Goal: Task Accomplishment & Management: Manage account settings

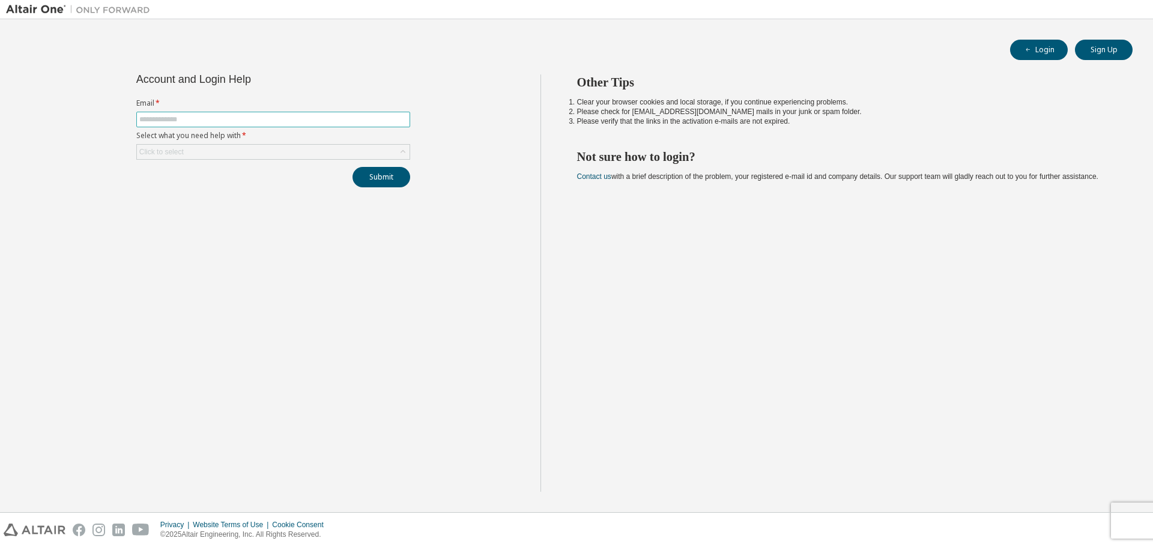
click at [336, 114] on span at bounding box center [273, 120] width 274 height 16
click at [340, 121] on input "text" at bounding box center [273, 120] width 268 height 10
click at [316, 123] on input "*" at bounding box center [273, 120] width 268 height 10
type input "**********"
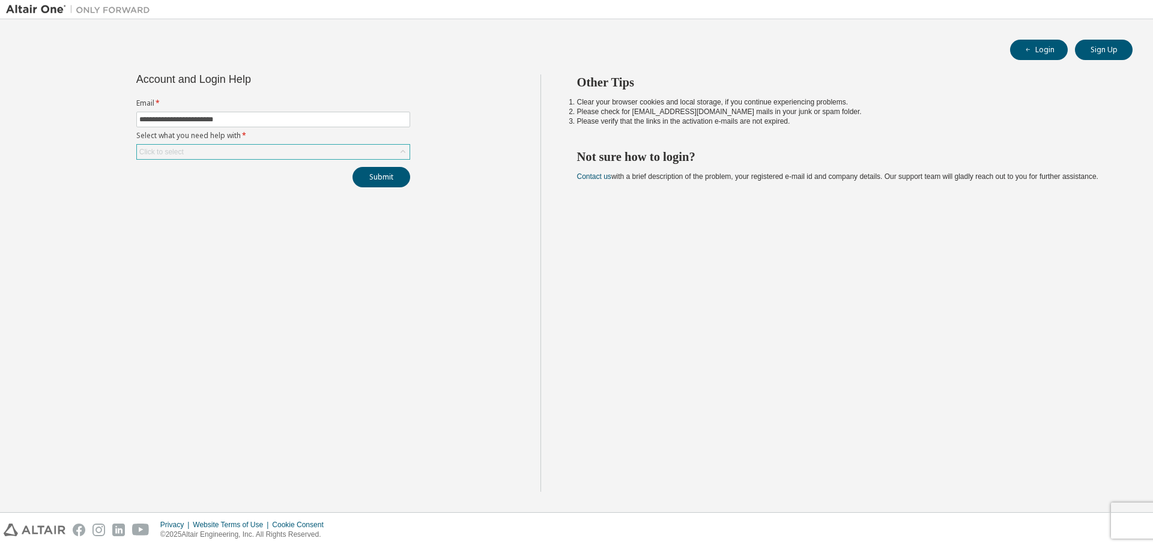
click at [320, 153] on div "Click to select" at bounding box center [273, 152] width 273 height 14
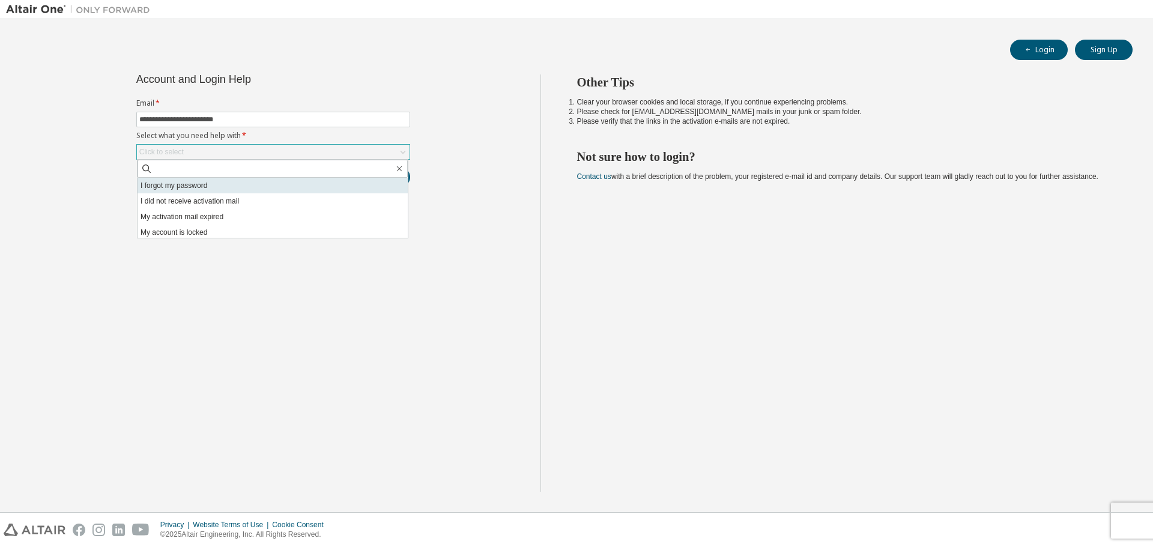
click at [310, 180] on li "I forgot my password" at bounding box center [273, 186] width 270 height 16
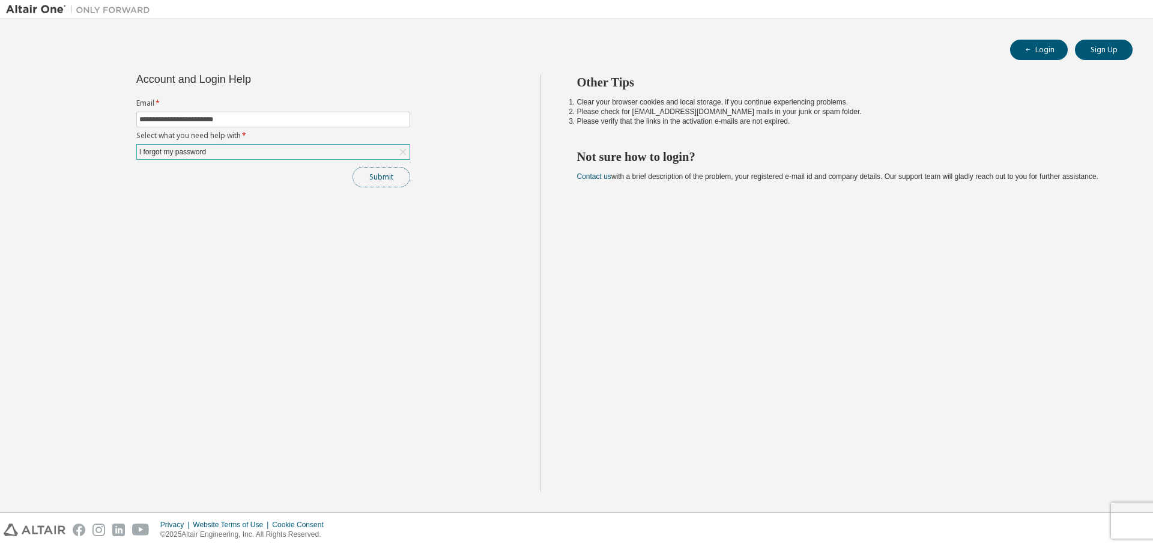
click at [393, 178] on button "Submit" at bounding box center [382, 177] width 58 height 20
